Goal: Information Seeking & Learning: Check status

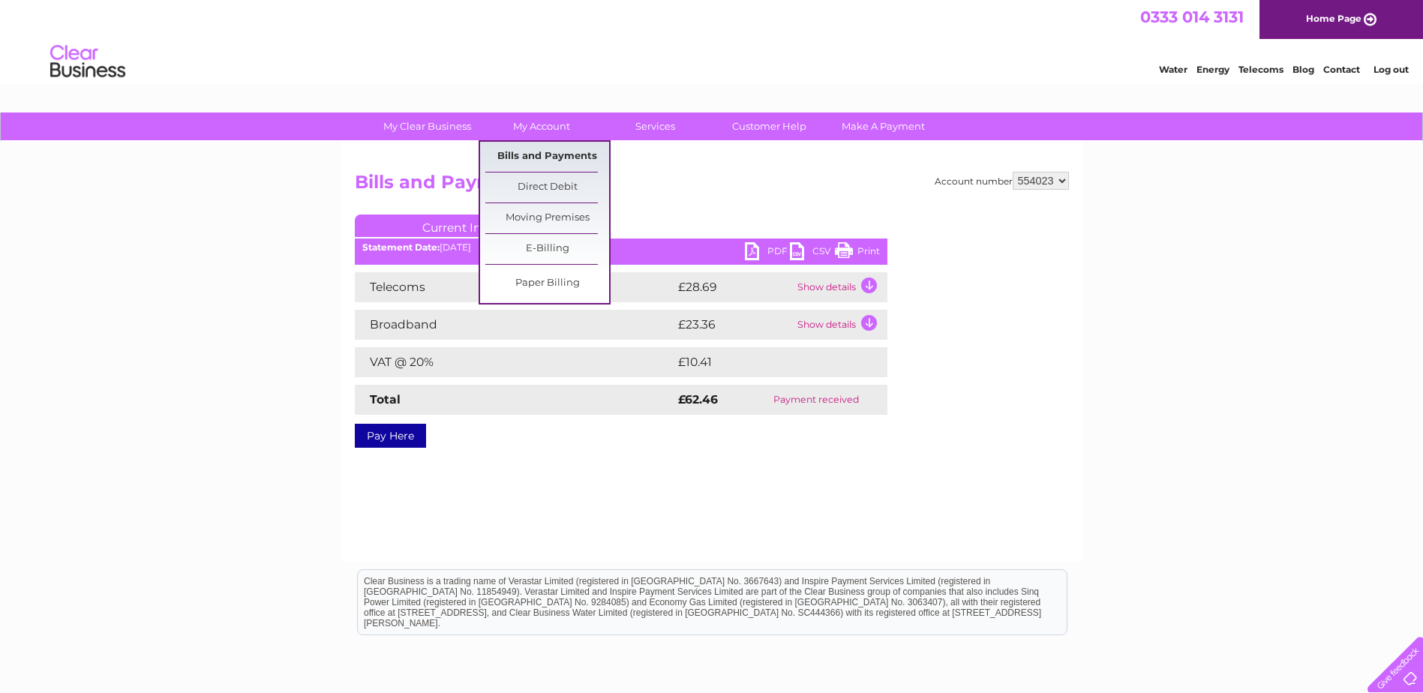
click at [548, 157] on link "Bills and Payments" at bounding box center [547, 157] width 124 height 30
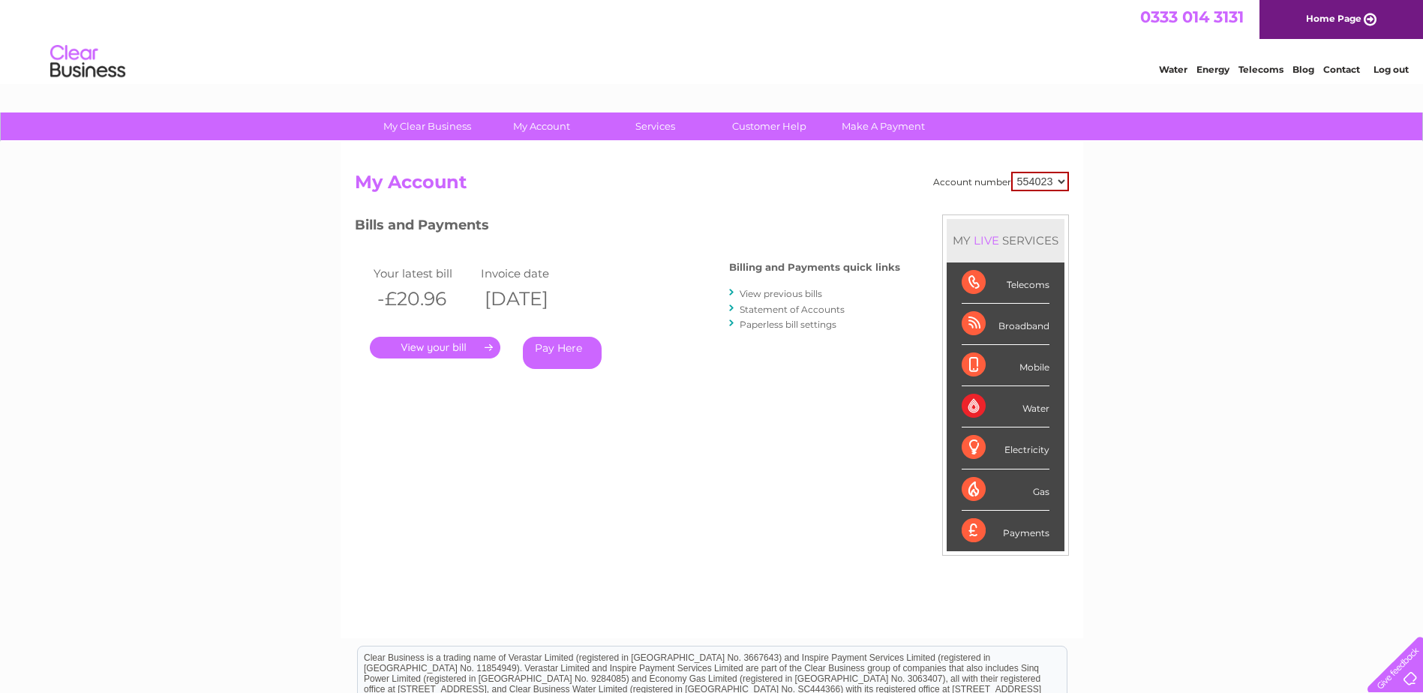
click at [752, 294] on link "View previous bills" at bounding box center [781, 293] width 83 height 11
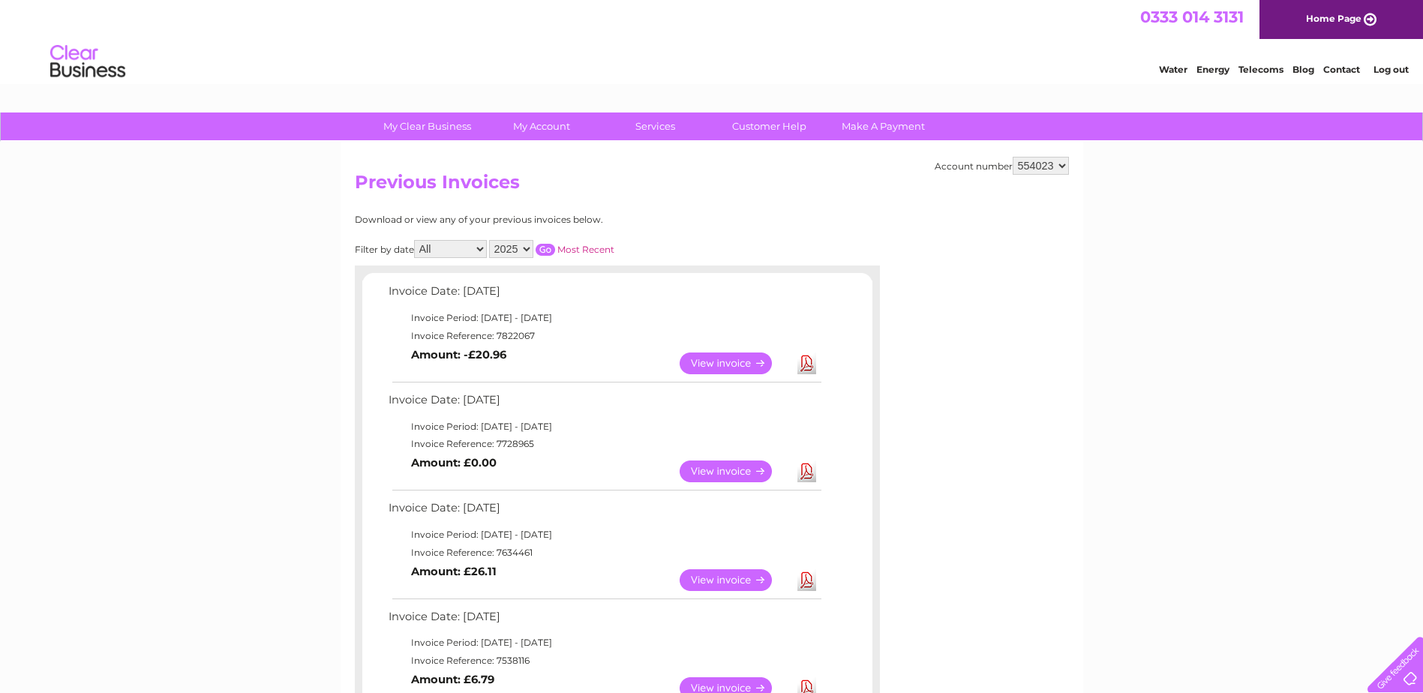
click at [529, 250] on select "2025 2024 2023 2022" at bounding box center [511, 249] width 44 height 18
select select "2024"
click at [491, 240] on select "2025 2024 2023 2022" at bounding box center [511, 249] width 44 height 18
click at [545, 248] on input "button" at bounding box center [546, 250] width 20 height 12
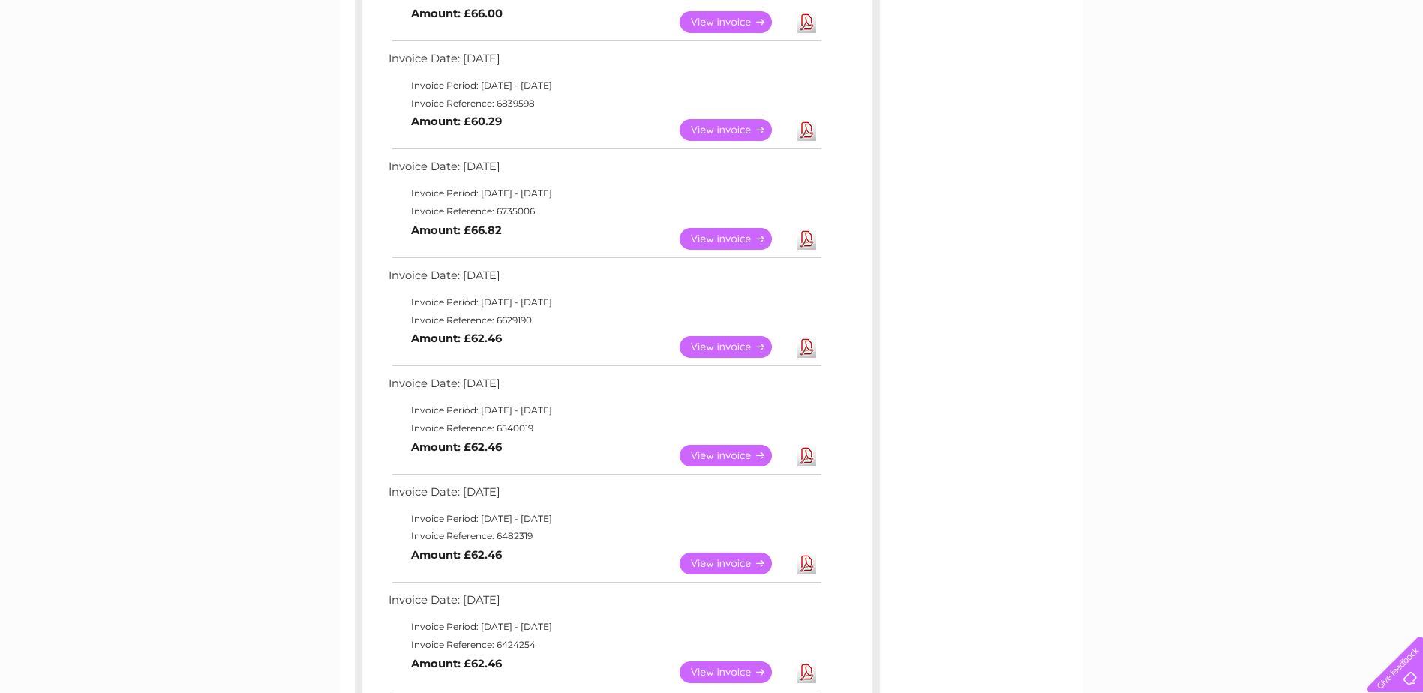
scroll to position [675, 0]
